Goal: Task Accomplishment & Management: Complete application form

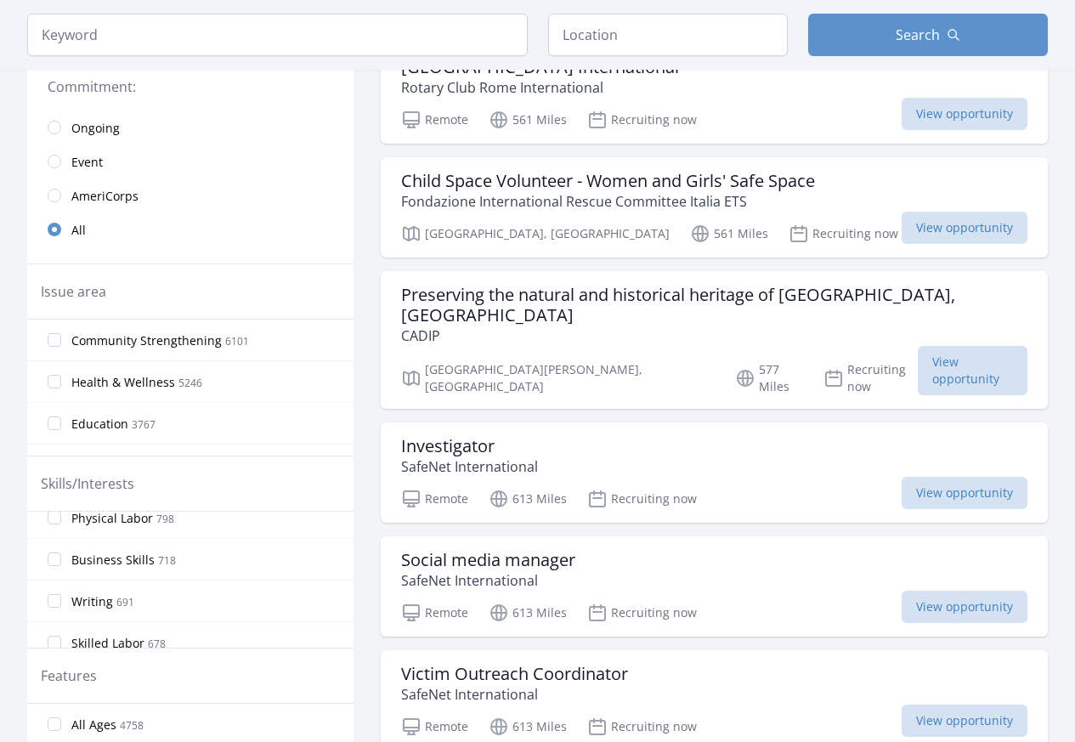
scroll to position [612, 0]
click at [56, 585] on input "Writing 691" at bounding box center [55, 587] width 14 height 14
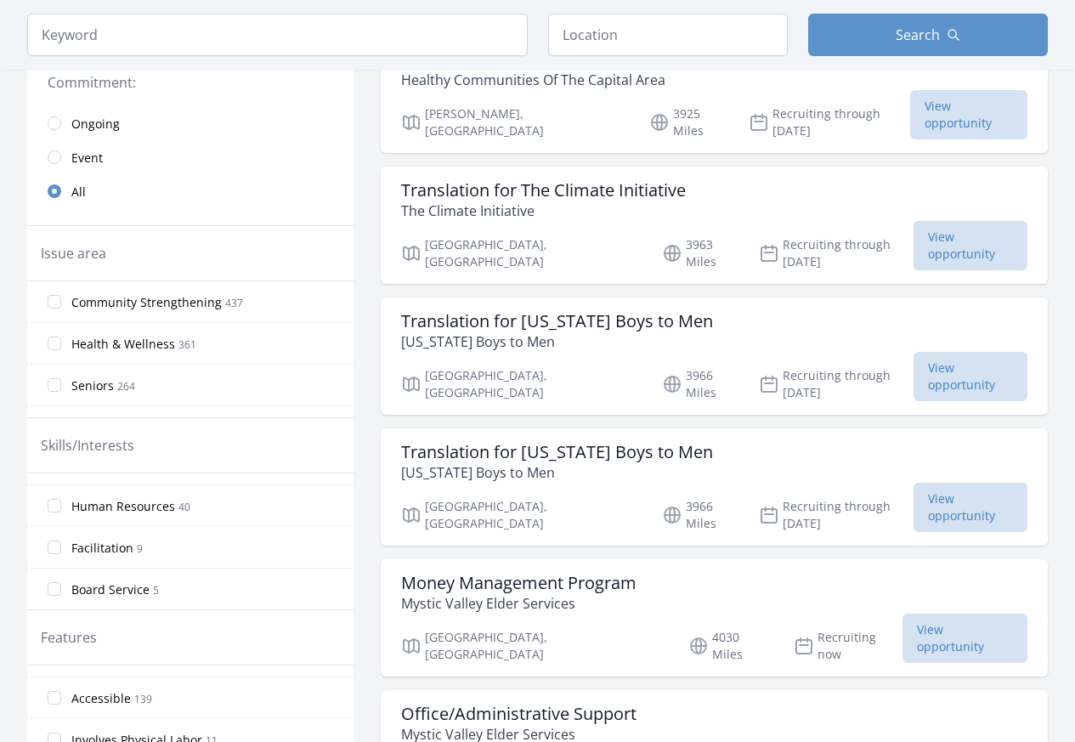
scroll to position [340, 0]
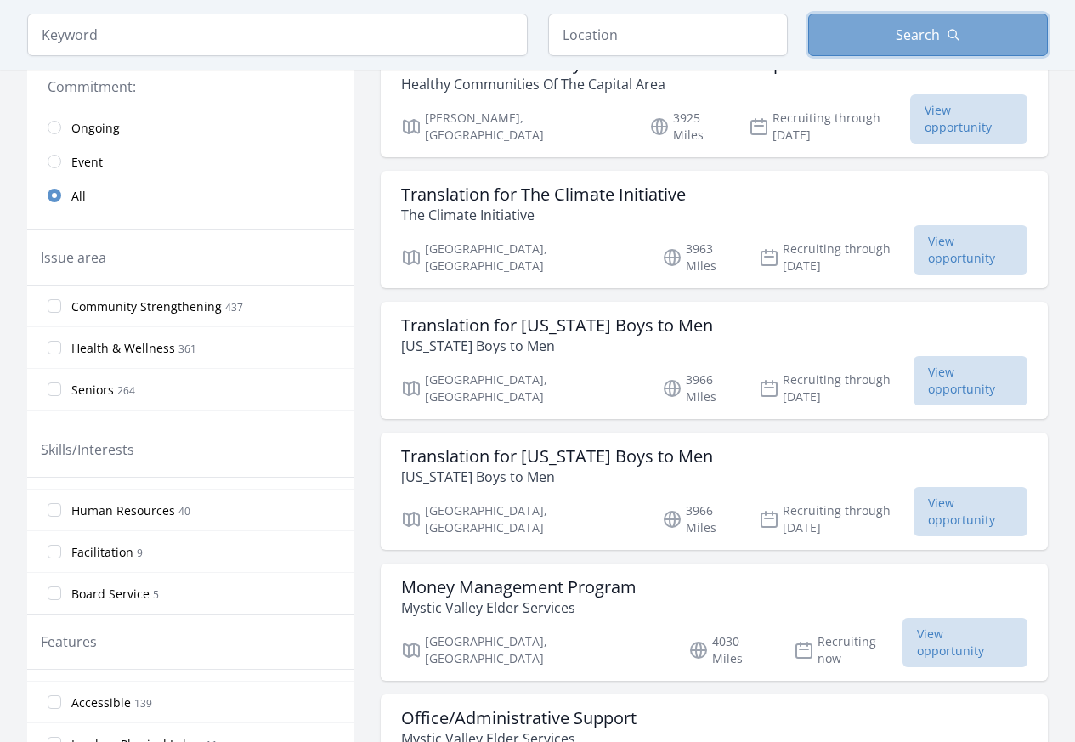
click at [875, 41] on button "Search" at bounding box center [928, 35] width 240 height 42
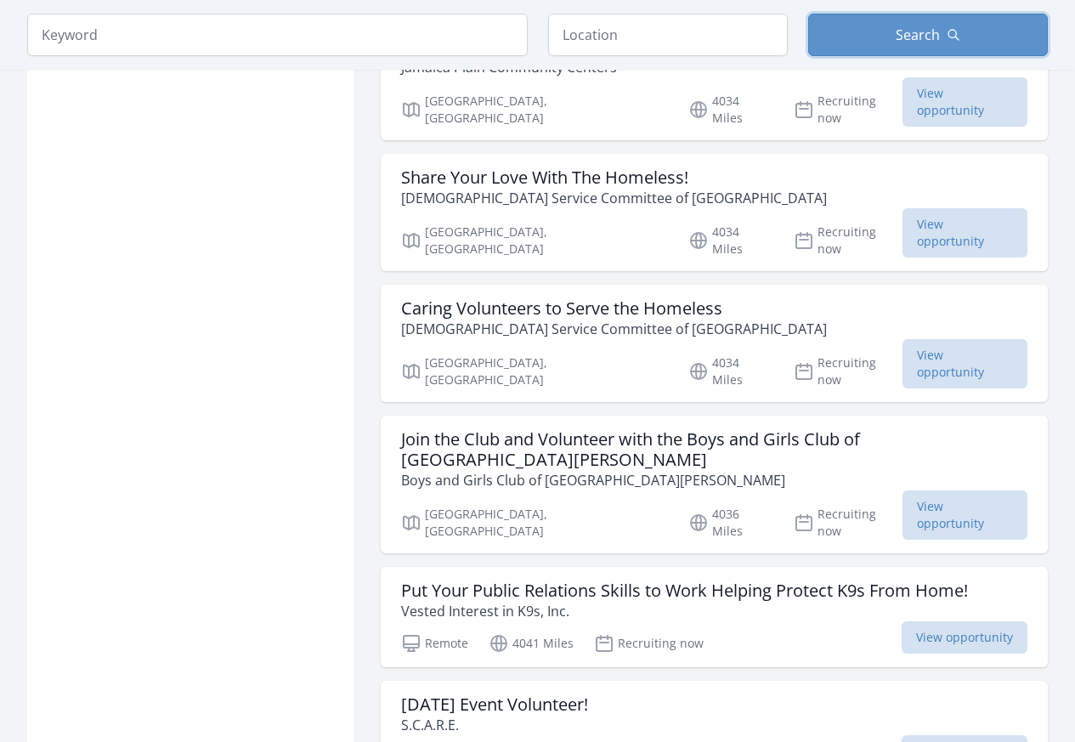
scroll to position [1784, 0]
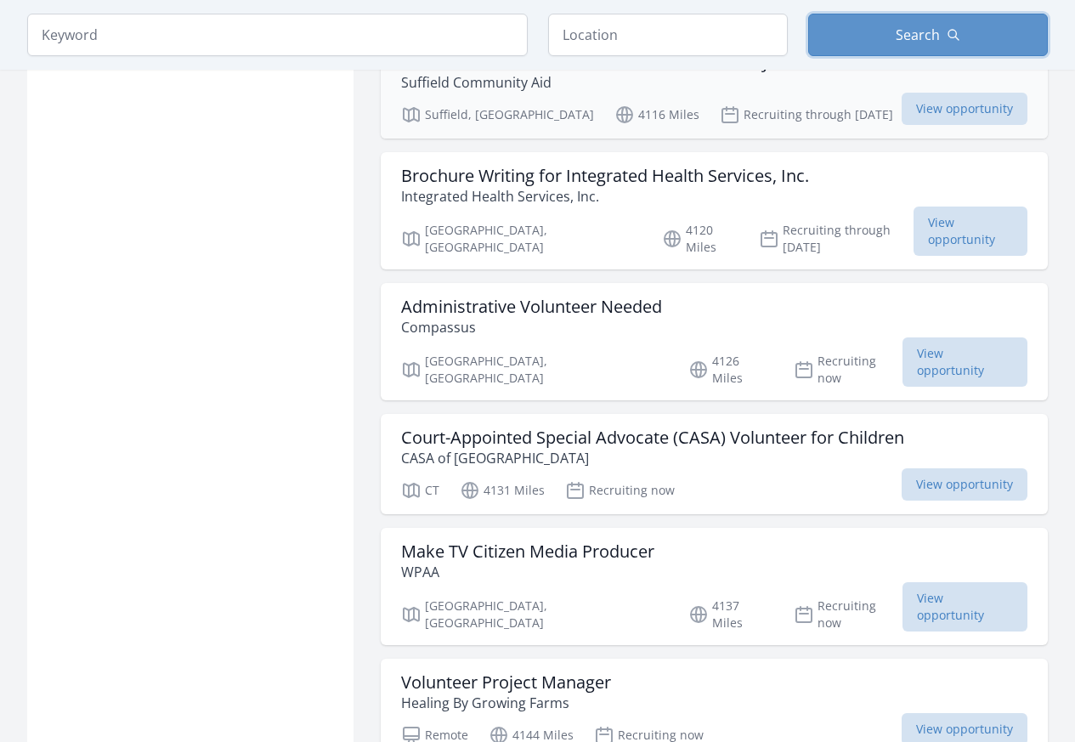
scroll to position [4079, 0]
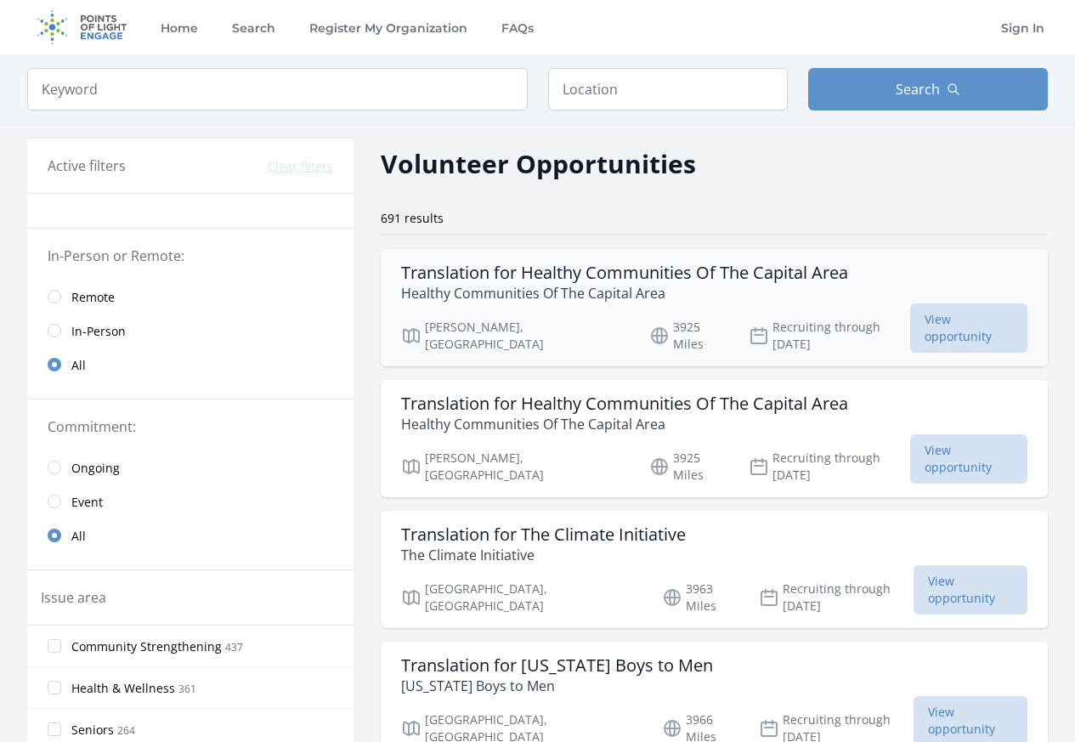
click at [704, 266] on h3 "Translation for Healthy Communities Of The Capital Area" at bounding box center [624, 273] width 447 height 20
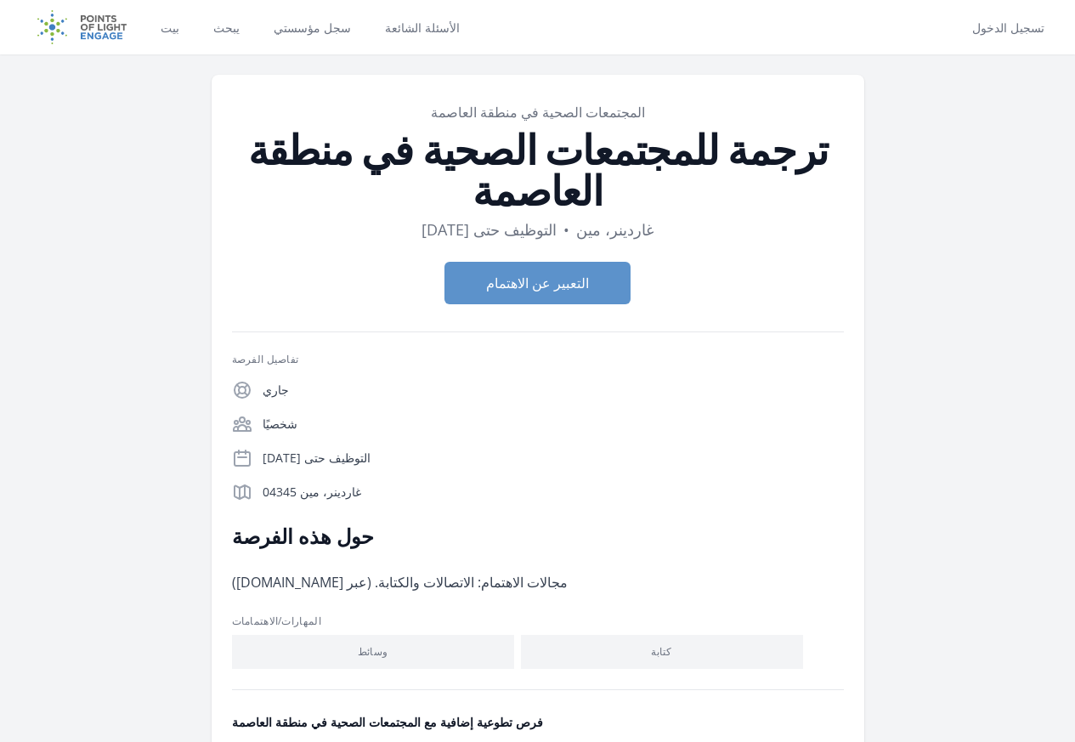
drag, startPoint x: 842, startPoint y: 154, endPoint x: 904, endPoint y: 199, distance: 76.7
click at [844, 218] on dl "مدة التوظيف حتى 31 أكتوبر • موقع غاردينر، مين" at bounding box center [538, 230] width 612 height 24
click at [568, 274] on font "التعبير عن الاهتمام" at bounding box center [537, 283] width 103 height 19
click at [0, 0] on h4 "فرص تطوعية إضافية مع المجتمعات الصحية في منطقة العاصمة" at bounding box center [0, 0] width 0 height 0
click at [0, 0] on div "فرص تطوعية إضافية مع المجتمعات الصحية في منطقة العاصمة ترجمة للمجتمعات الصحية ف…" at bounding box center [0, 0] width 0 height 0
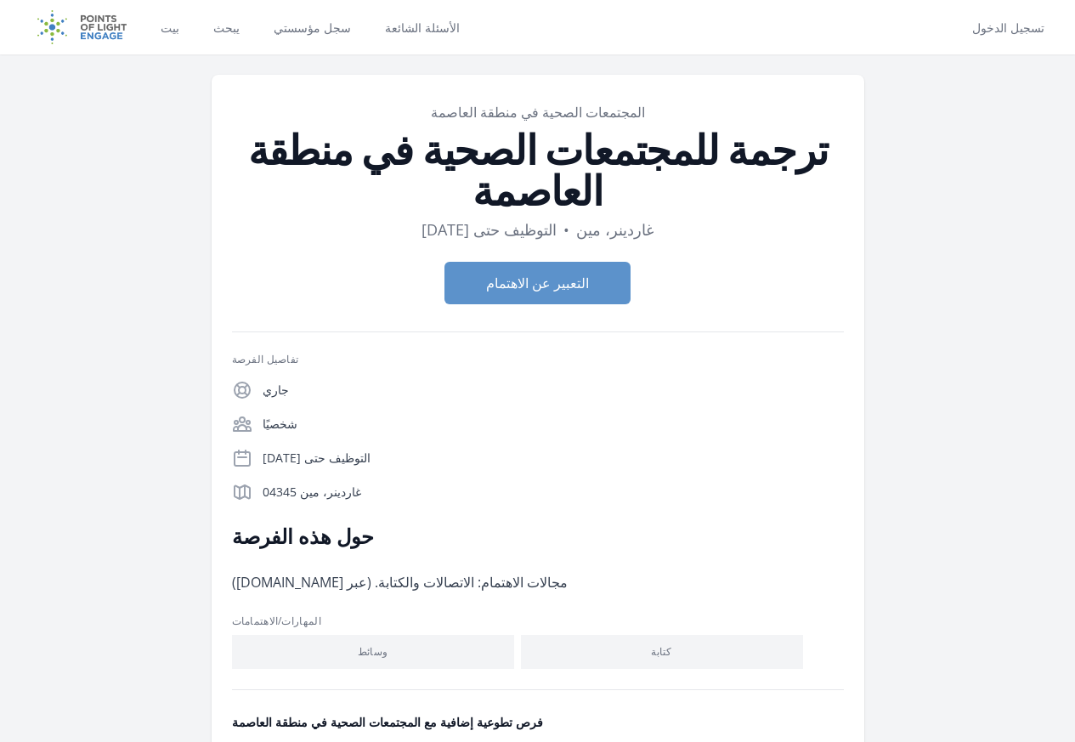
click at [0, 0] on div "فرص تطوعية إضافية مع المجتمعات الصحية في منطقة العاصمة ترجمة للمجتمعات الصحية ف…" at bounding box center [0, 0] width 0 height 0
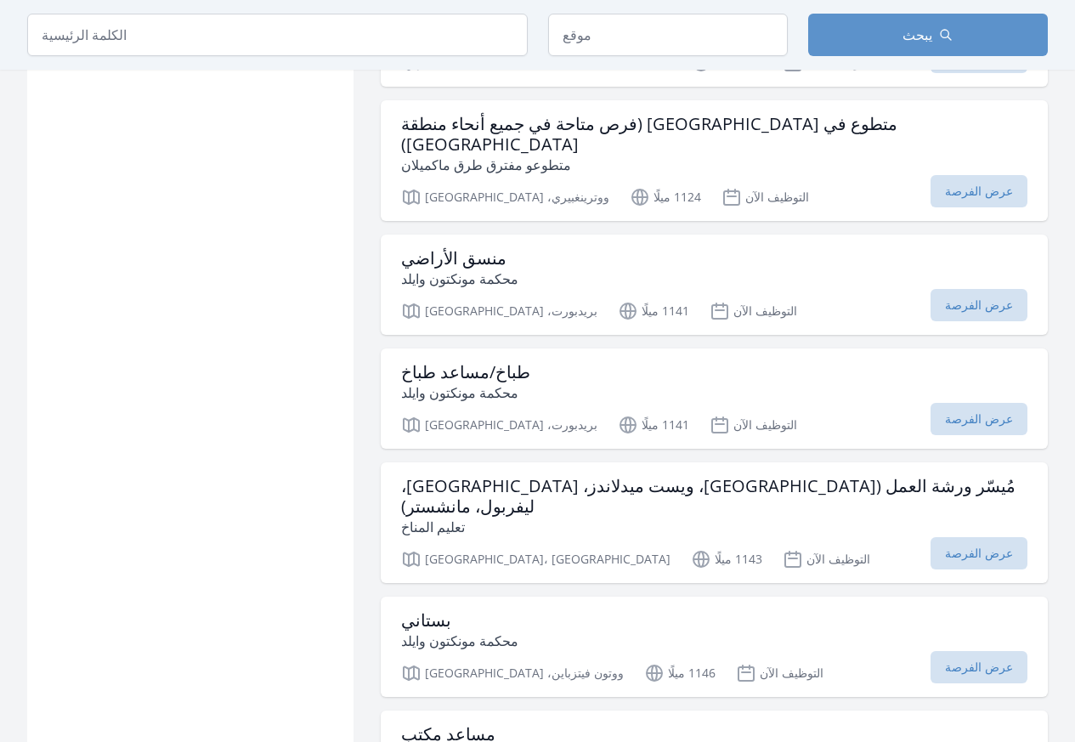
scroll to position [1784, 0]
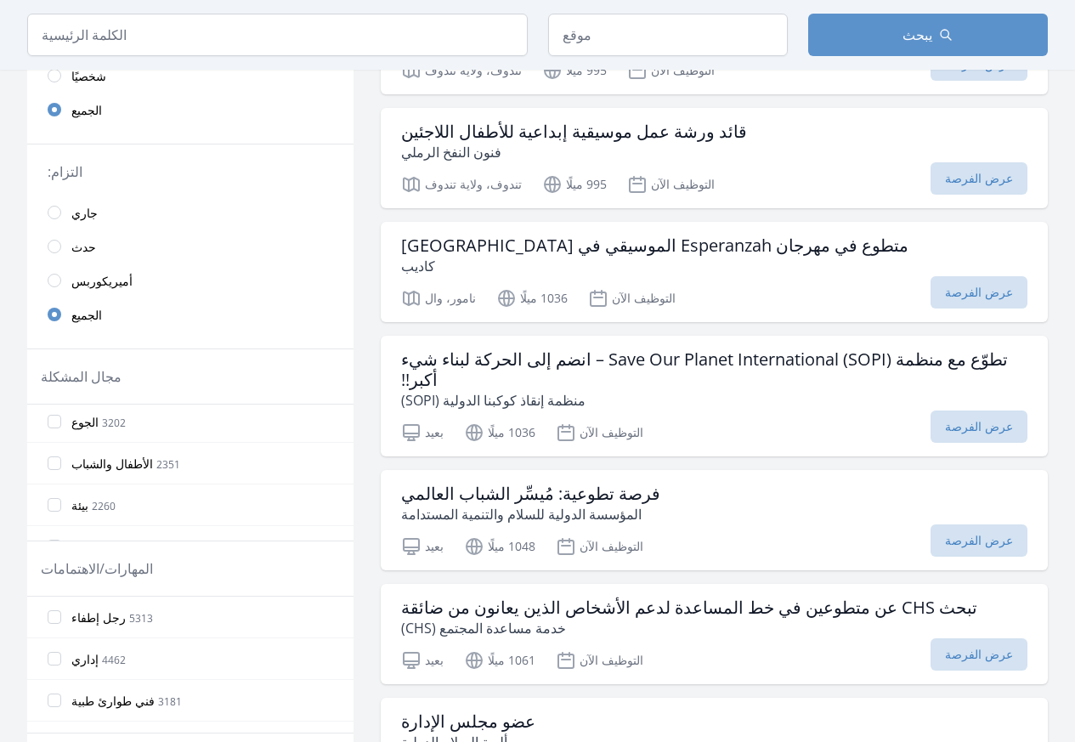
scroll to position [160, 0]
click at [50, 472] on input "الأطفال والشباب 2351" at bounding box center [55, 473] width 14 height 14
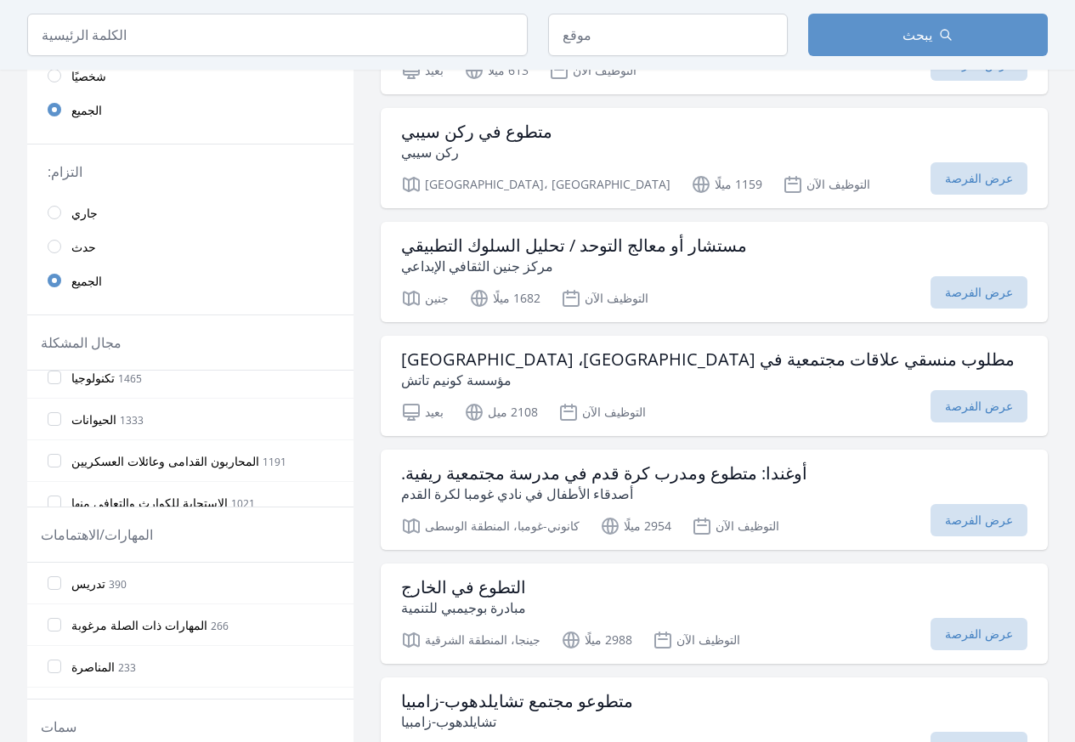
scroll to position [440, 0]
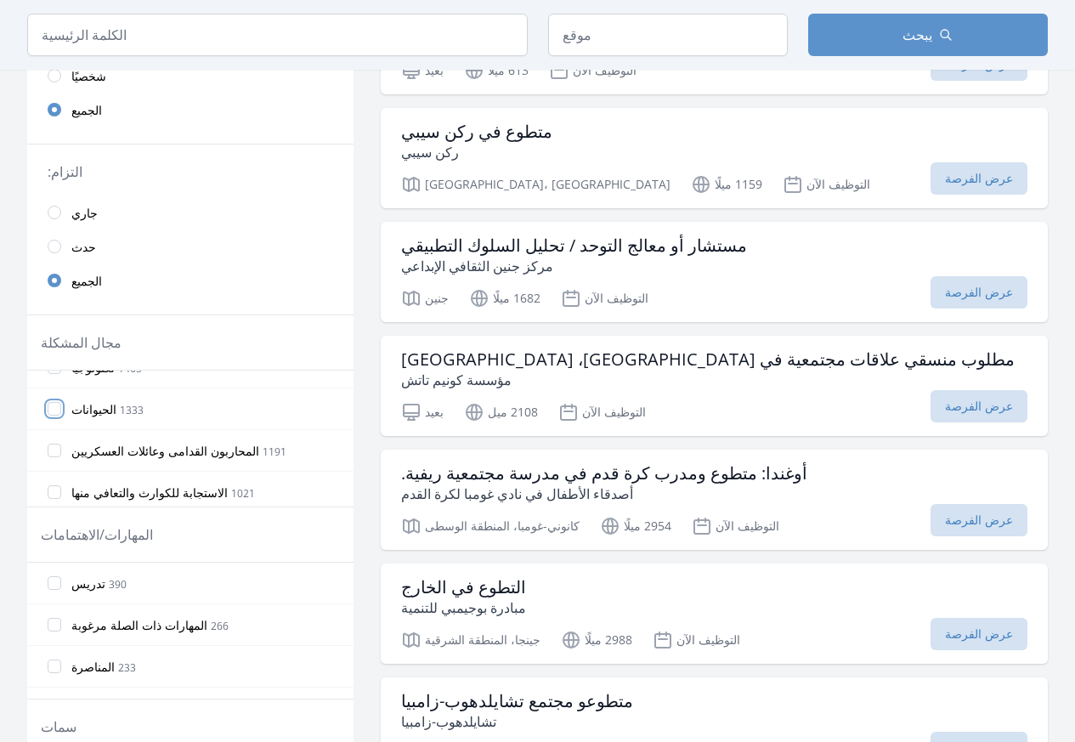
click at [59, 410] on input "الحيوانات 1333" at bounding box center [55, 409] width 14 height 14
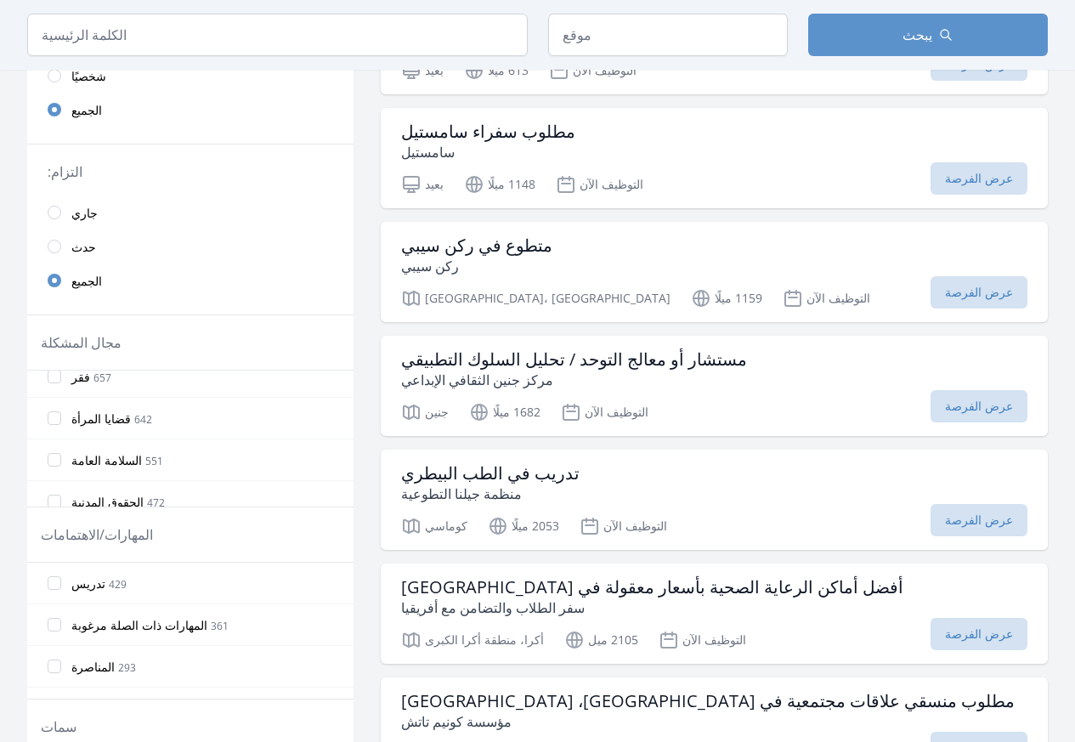
scroll to position [691, 0]
click at [57, 408] on input "قضايا المرأة 642" at bounding box center [55, 408] width 14 height 14
click at [54, 371] on input "الإرشاد 226" at bounding box center [55, 370] width 14 height 14
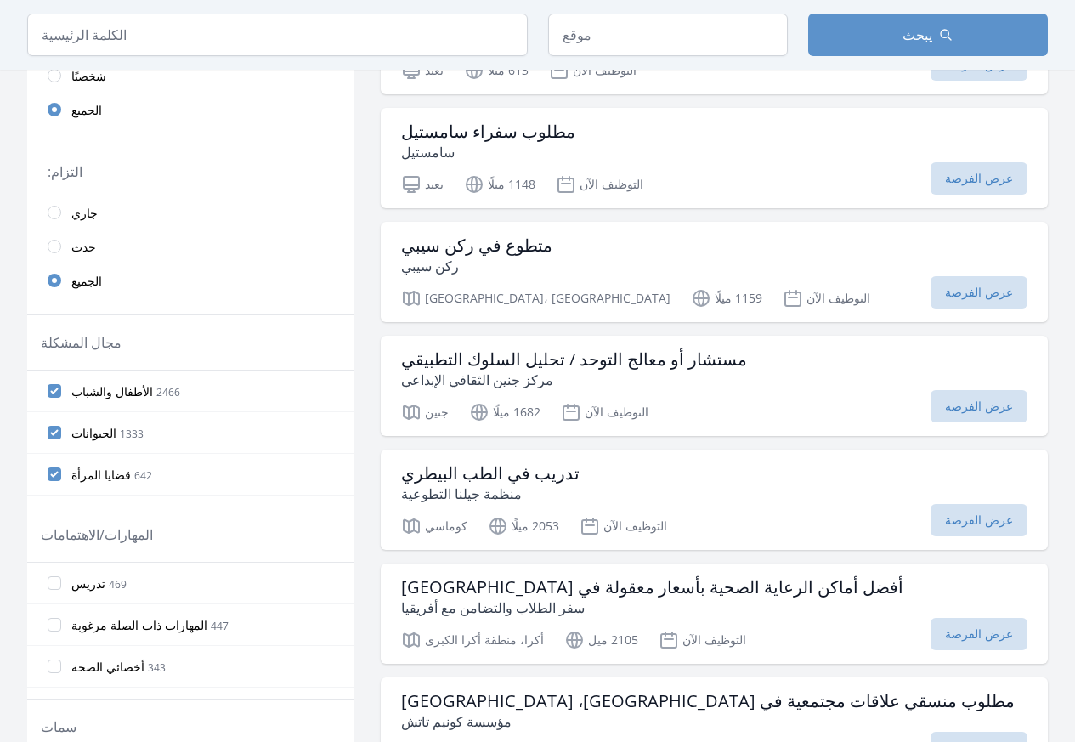
drag, startPoint x: 350, startPoint y: 395, endPoint x: 341, endPoint y: 435, distance: 41.0
click at [59, 440] on input "انعدام الأمن الغذائي 18" at bounding box center [55, 445] width 14 height 14
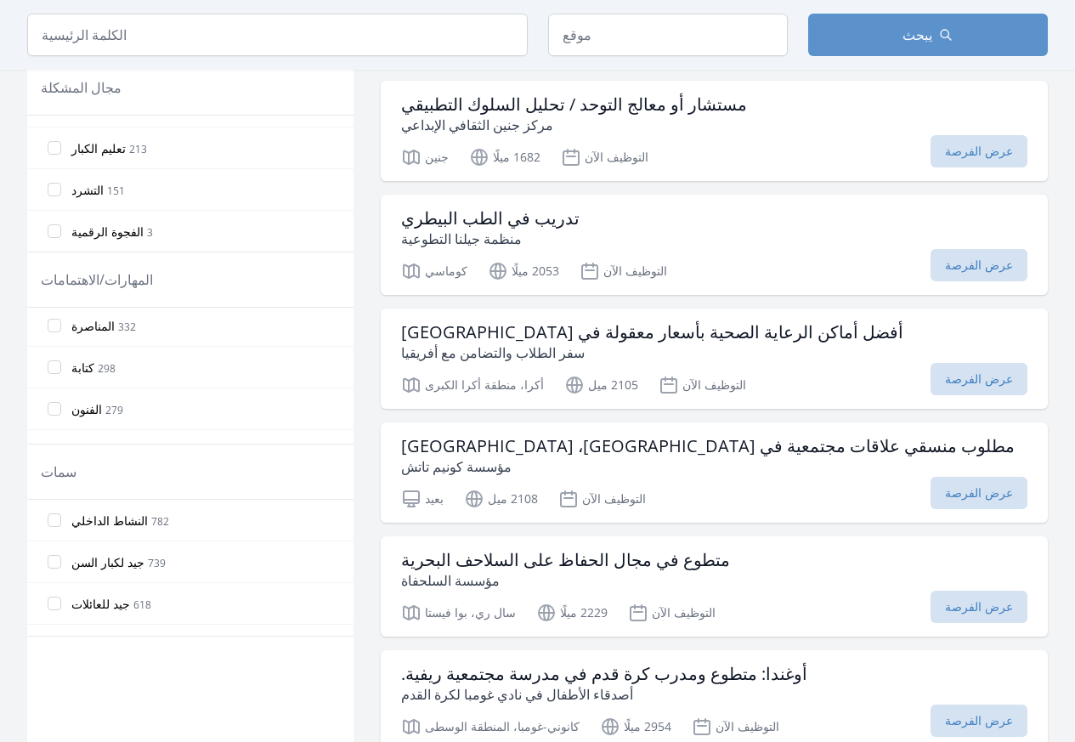
scroll to position [140, 0]
click at [56, 357] on input "كتابة 298" at bounding box center [55, 355] width 14 height 14
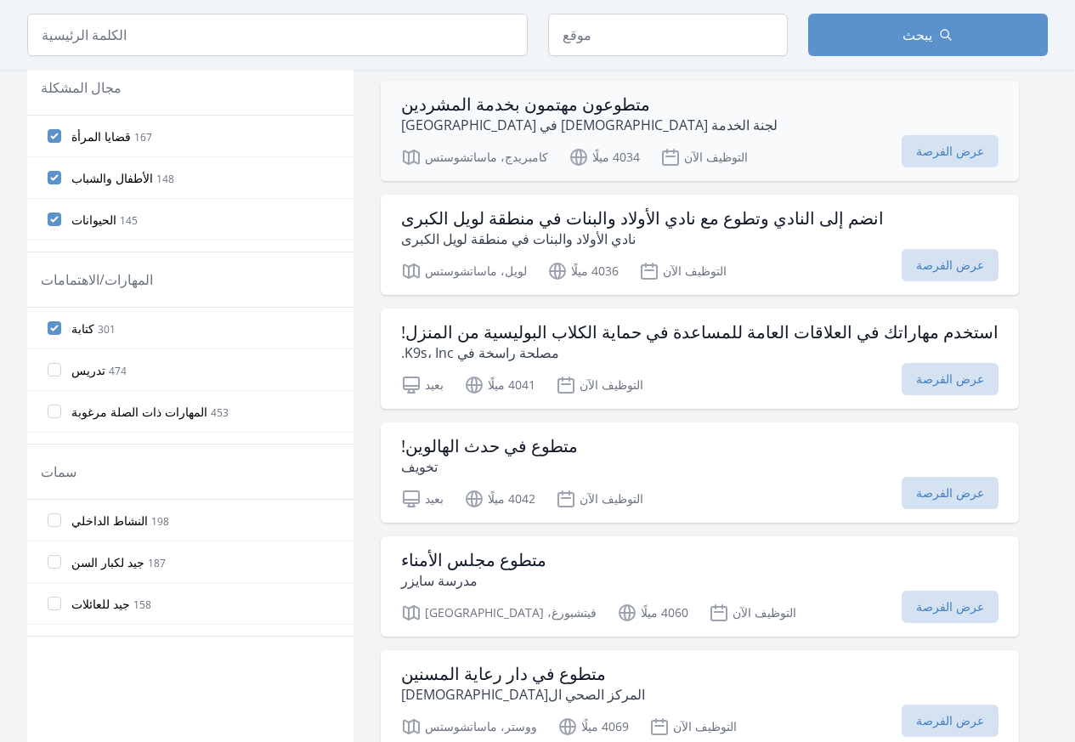
click at [495, 125] on font "لجنة الخدمة الصوفية في بوسطن" at bounding box center [589, 125] width 376 height 19
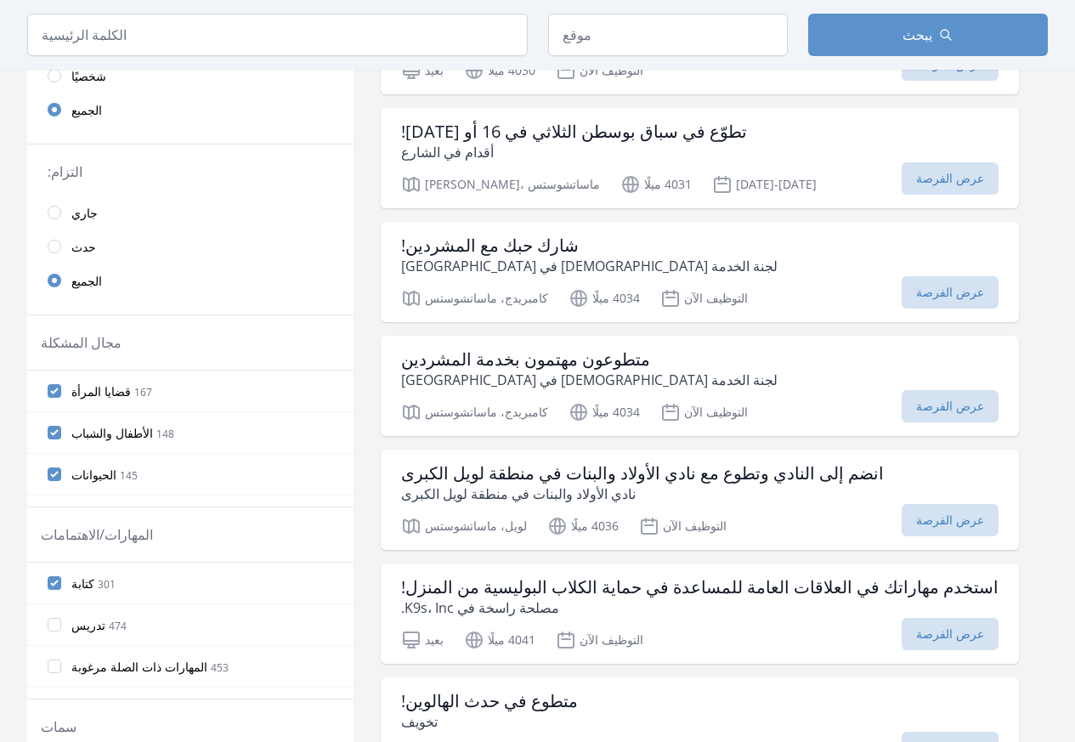
scroll to position [1869, 0]
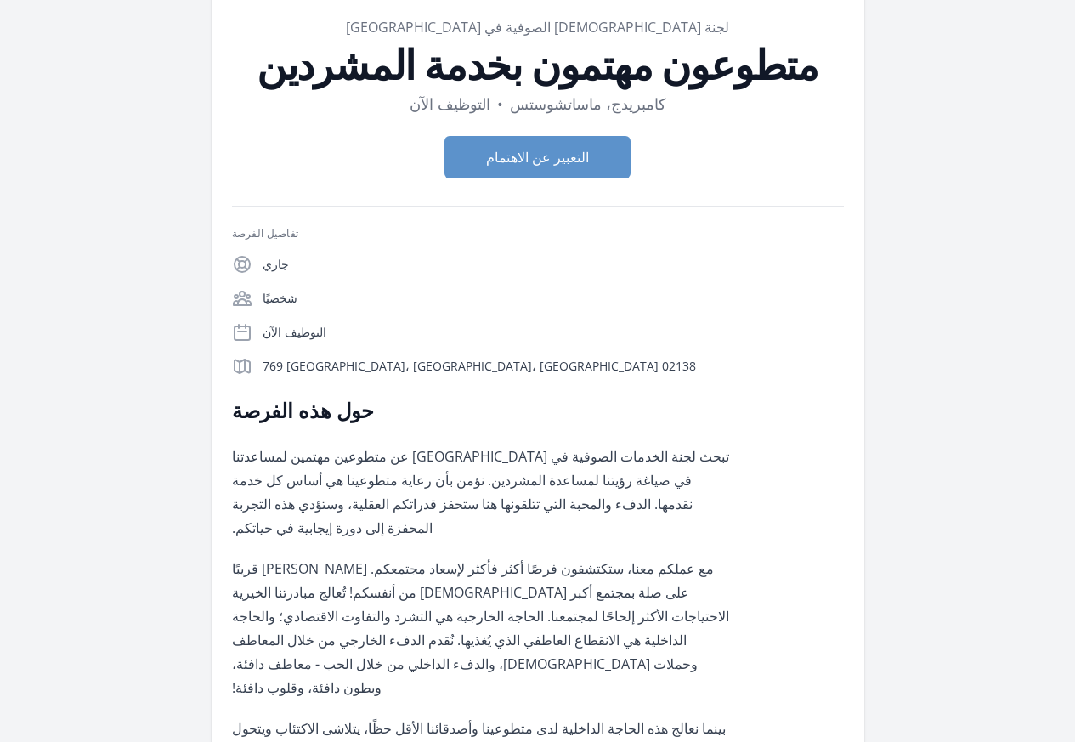
scroll to position [37, 0]
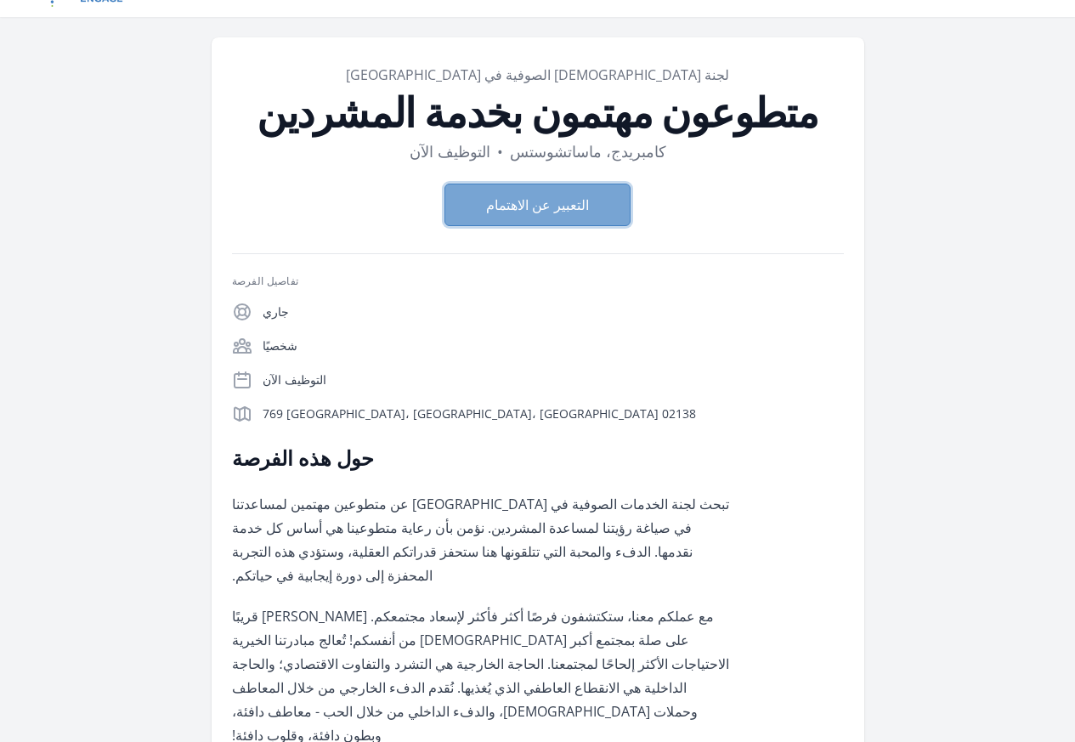
click at [533, 208] on font "التعبير عن الاهتمام" at bounding box center [537, 204] width 103 height 19
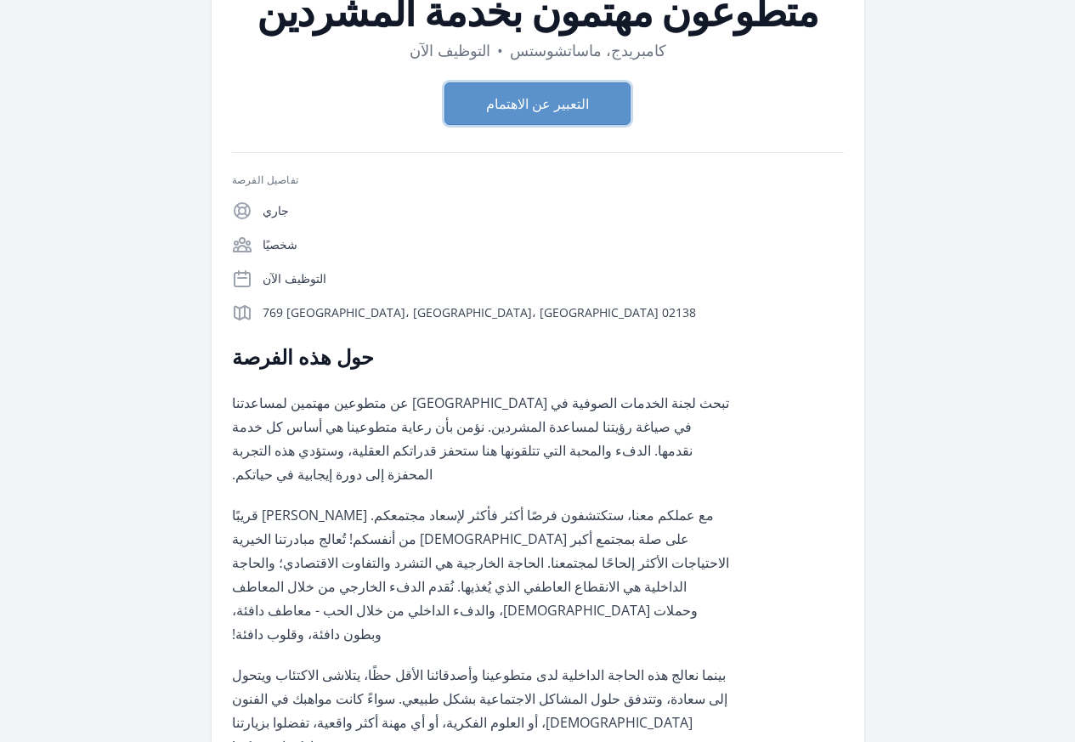
scroll to position [0, 0]
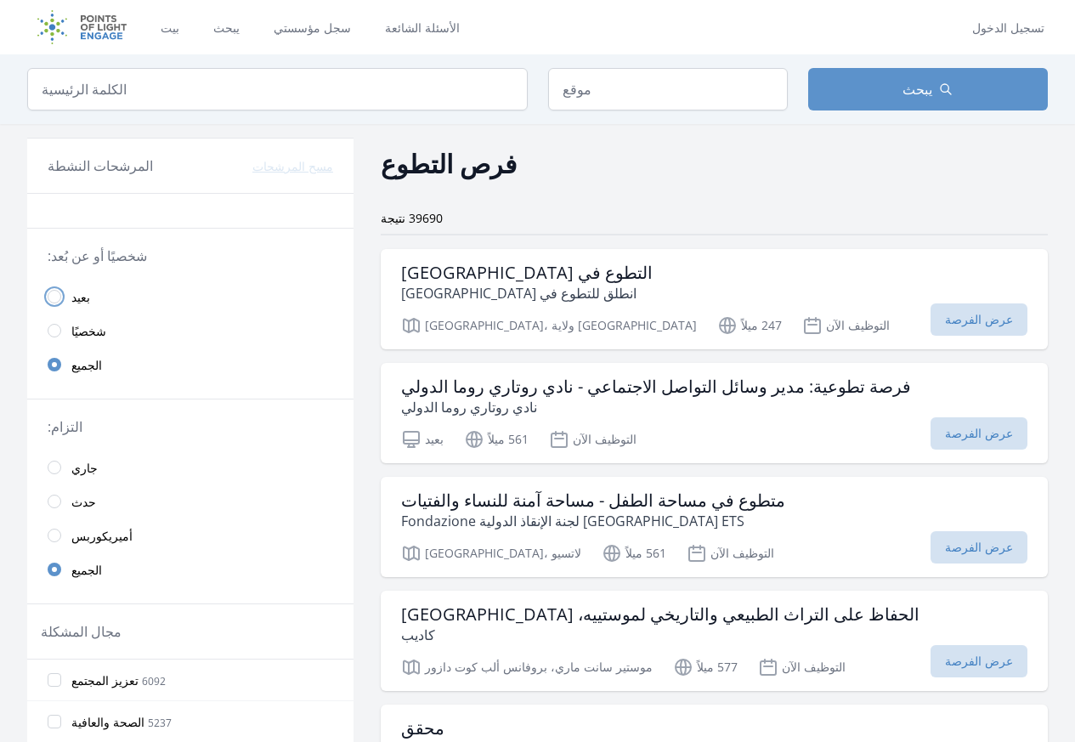
click at [49, 299] on input "radio" at bounding box center [55, 297] width 14 height 14
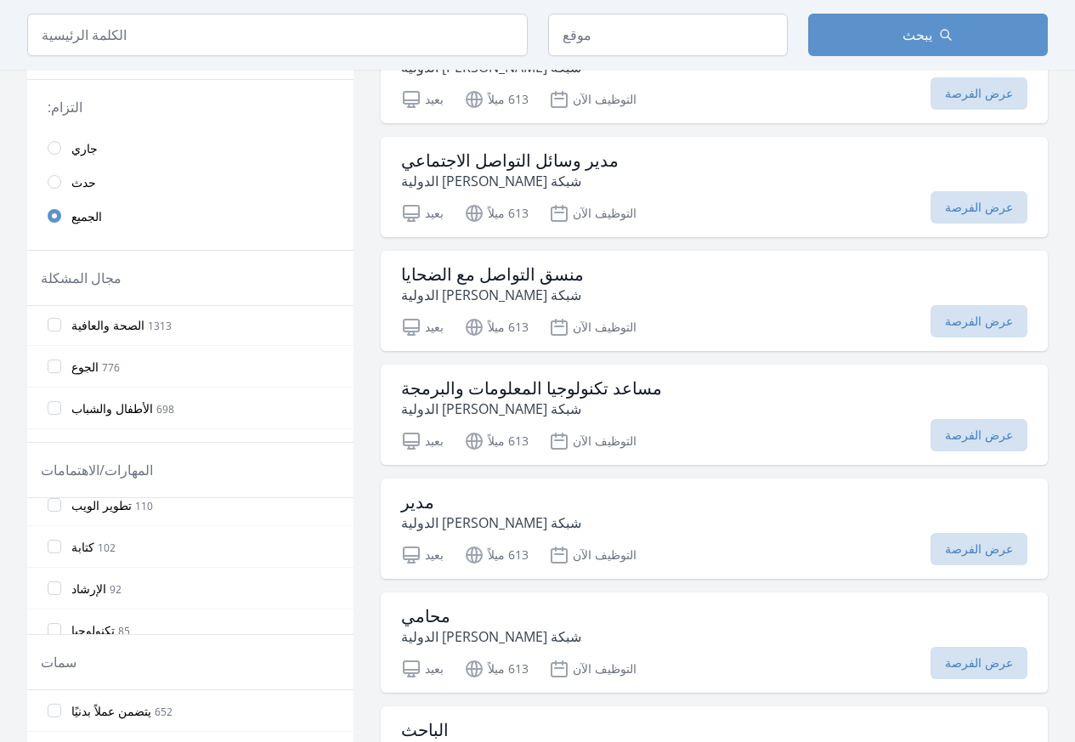
scroll to position [765, 0]
click at [57, 541] on input "كتابة 102" at bounding box center [55, 545] width 14 height 14
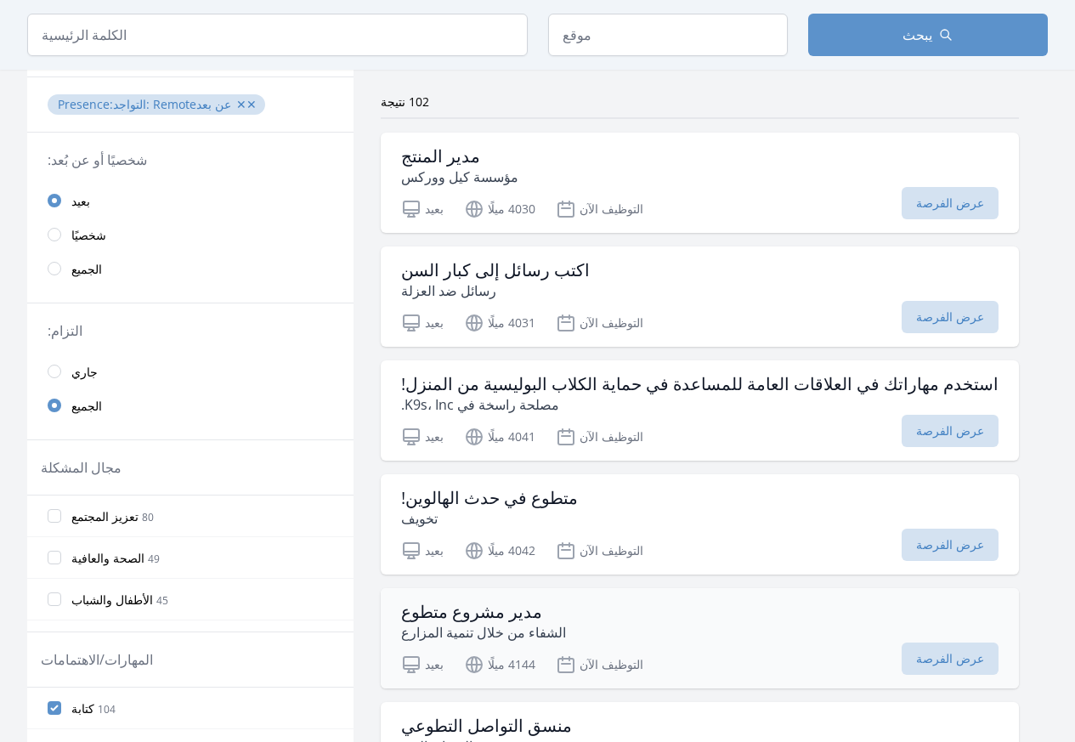
scroll to position [85, 0]
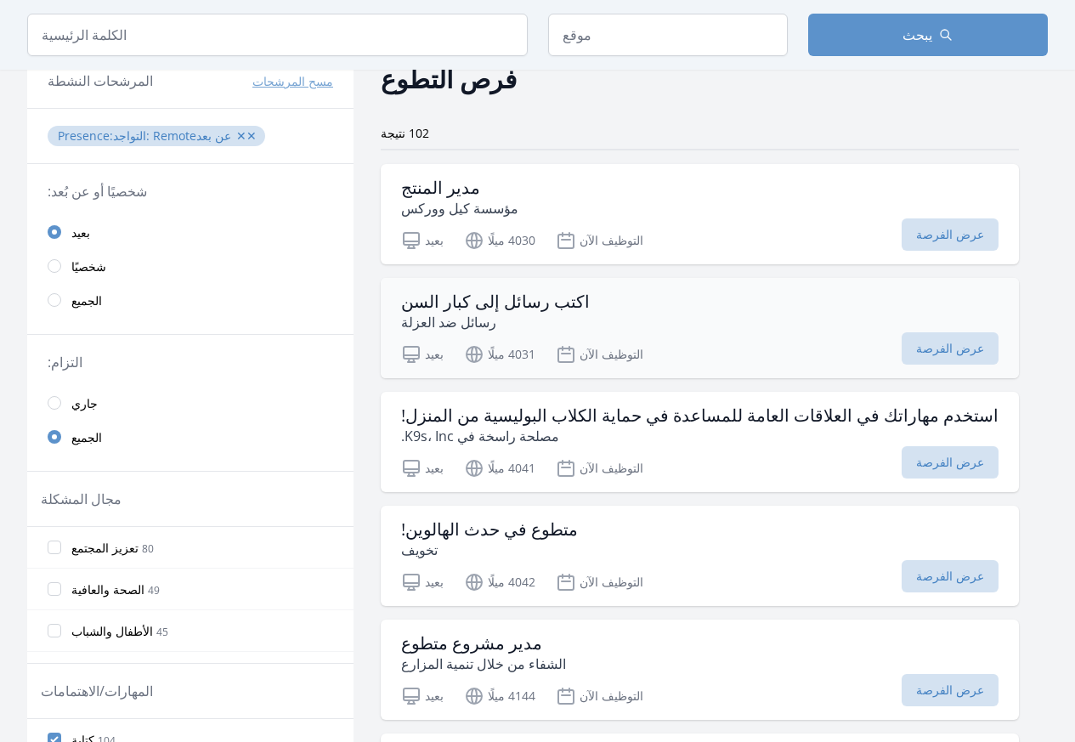
click at [509, 305] on font "اكتب رسائل إلى كبار السن" at bounding box center [495, 301] width 189 height 23
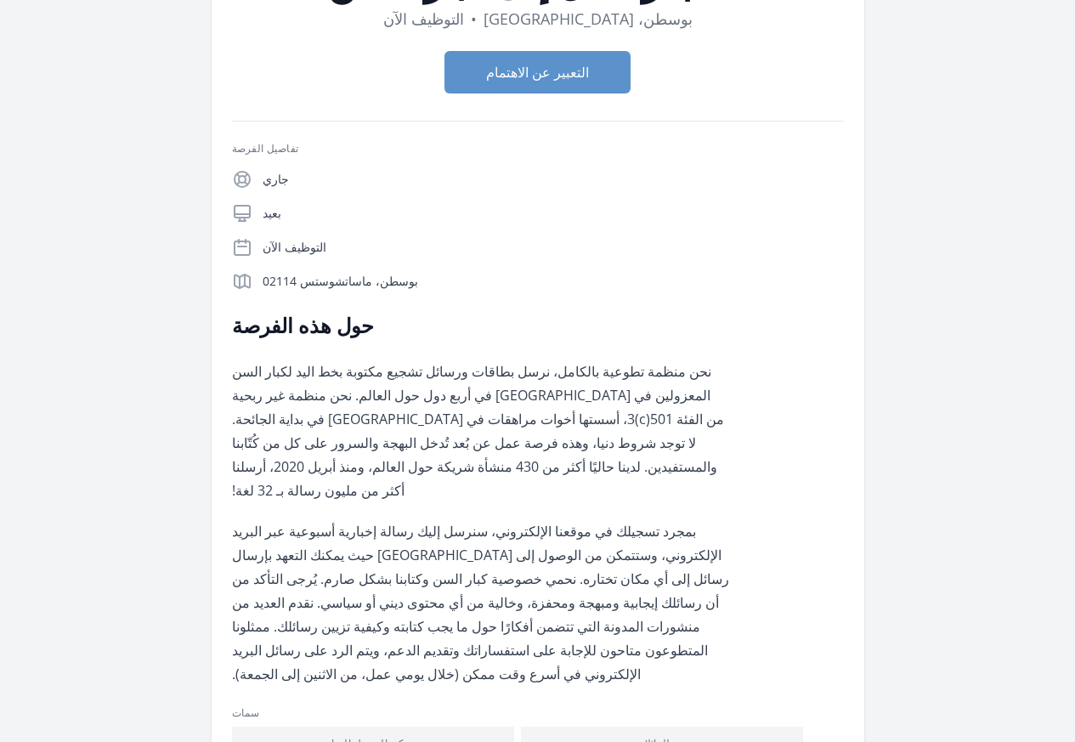
scroll to position [85, 0]
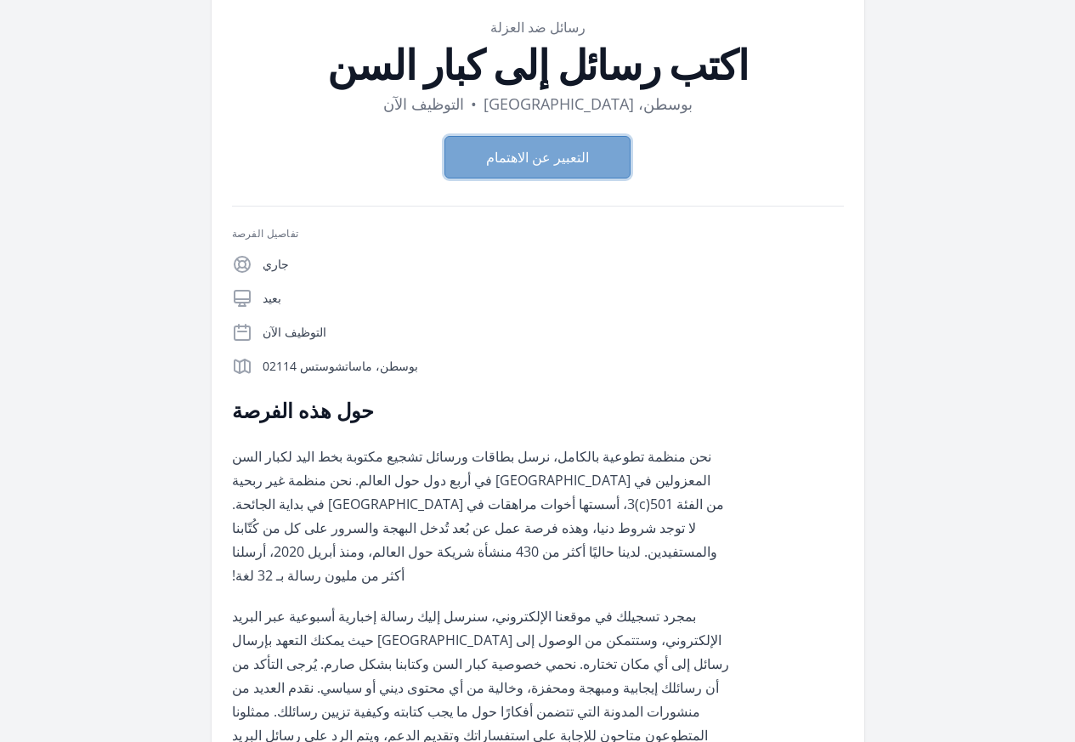
click at [561, 173] on button "التعبير عن الاهتمام" at bounding box center [537, 157] width 186 height 42
